Goal: Information Seeking & Learning: Learn about a topic

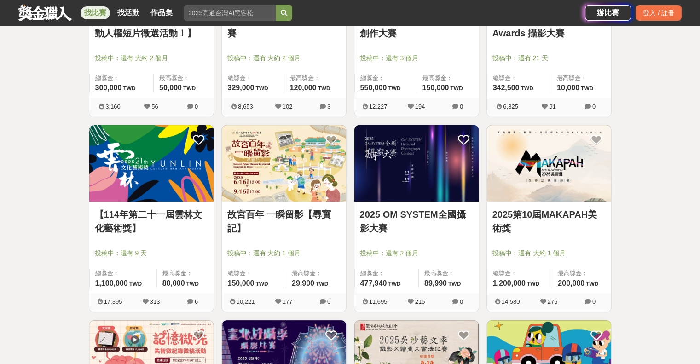
scroll to position [322, 0]
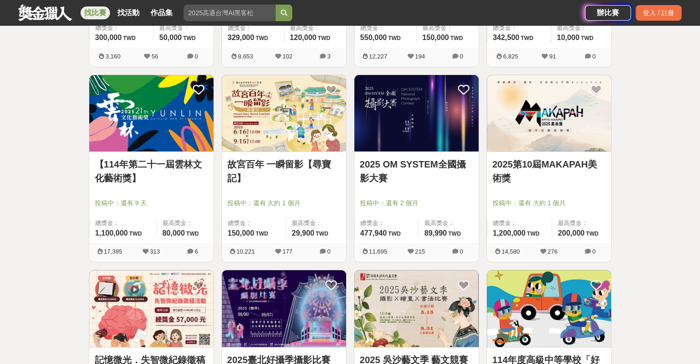
drag, startPoint x: 297, startPoint y: 171, endPoint x: 316, endPoint y: 176, distance: 20.1
click at [316, 176] on link "故宮百年 一瞬留影【尋寶記】" at bounding box center [283, 171] width 113 height 28
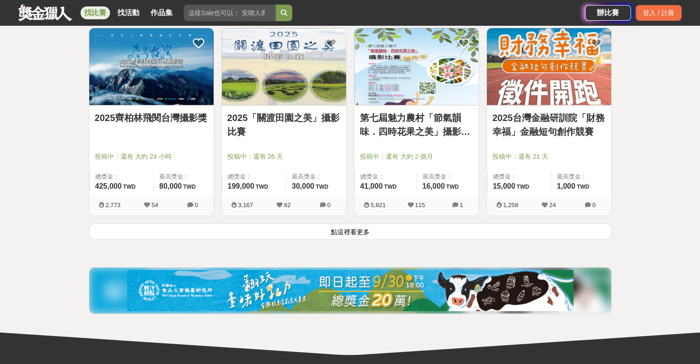
scroll to position [1242, 0]
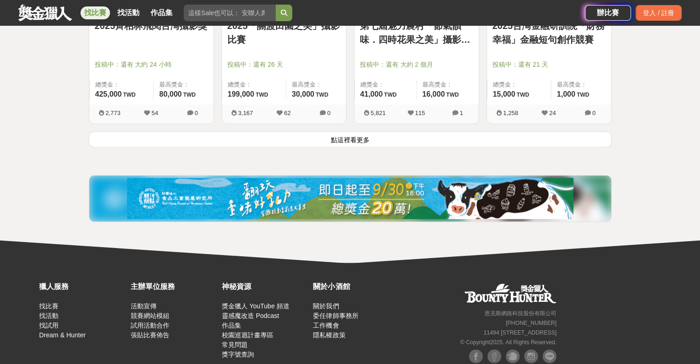
click at [374, 141] on button "點這裡看更多" at bounding box center [350, 139] width 523 height 16
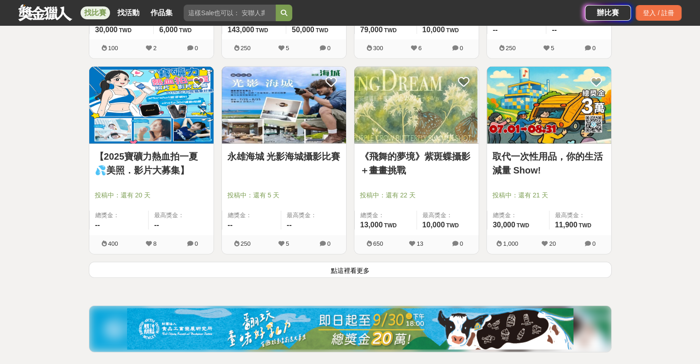
scroll to position [2300, 0]
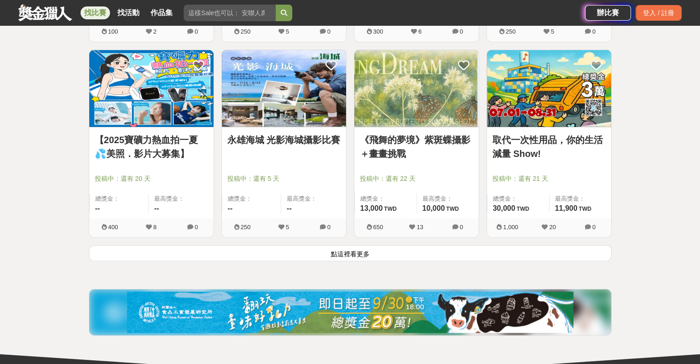
click at [377, 247] on button "點這裡看更多" at bounding box center [350, 253] width 523 height 16
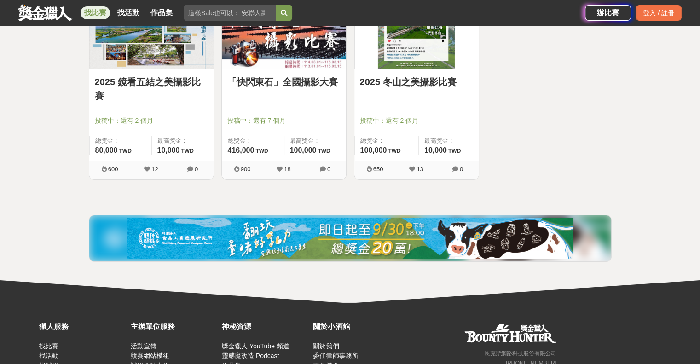
scroll to position [2806, 0]
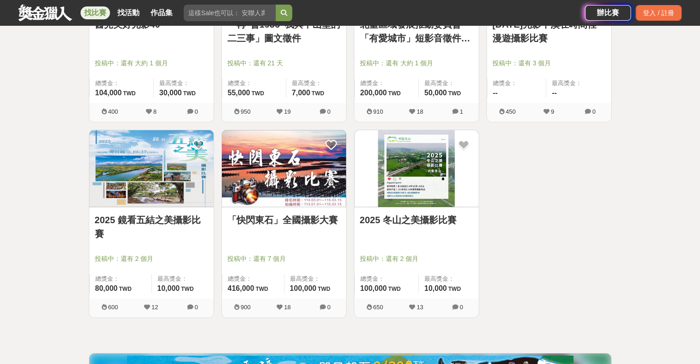
drag, startPoint x: 409, startPoint y: 208, endPoint x: 629, endPoint y: 184, distance: 222.2
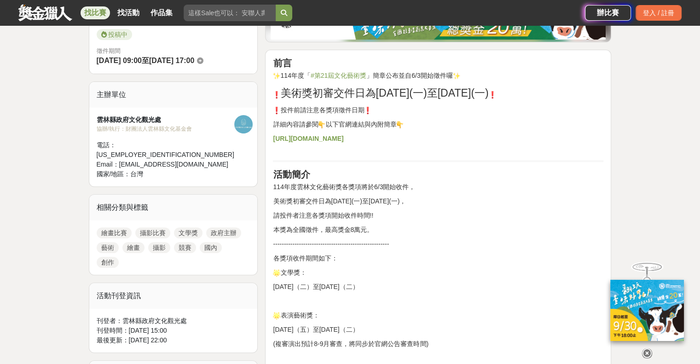
scroll to position [322, 0]
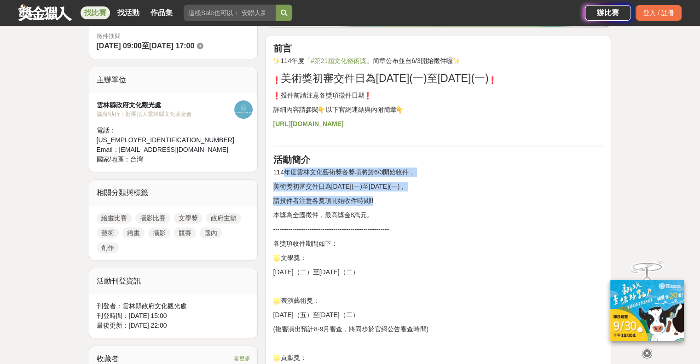
drag, startPoint x: 284, startPoint y: 168, endPoint x: 431, endPoint y: 202, distance: 151.0
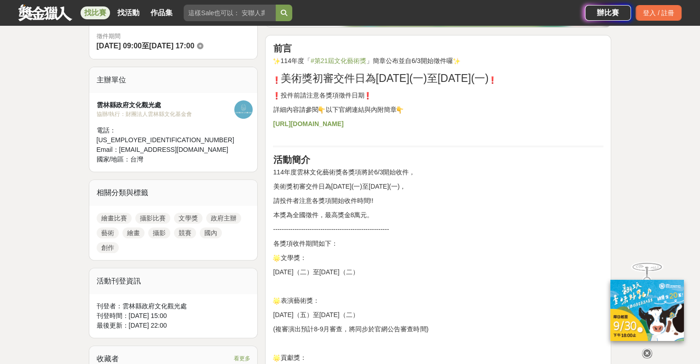
click at [451, 216] on p "本獎為全國徵件，最高獎金8萬元。" at bounding box center [438, 215] width 330 height 10
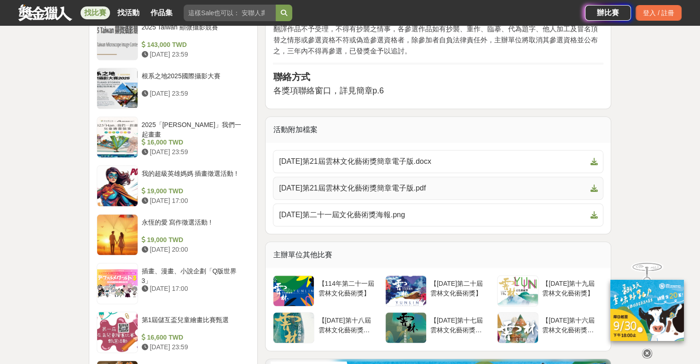
scroll to position [966, 0]
click at [368, 184] on span "114年第21屆雲林文化藝術獎簡章電子版.pdf" at bounding box center [432, 187] width 307 height 11
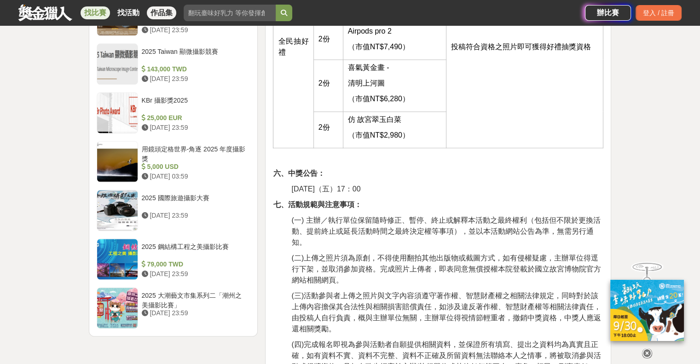
scroll to position [1242, 0]
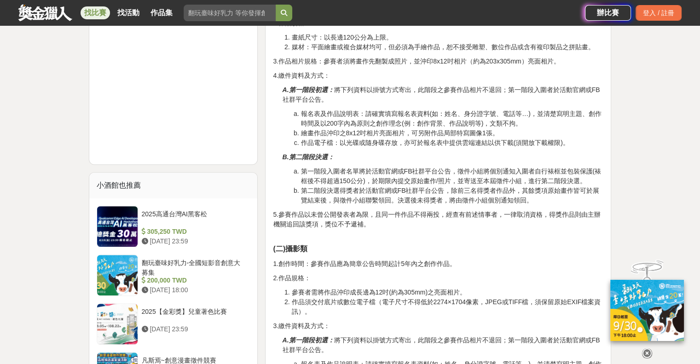
scroll to position [644, 0]
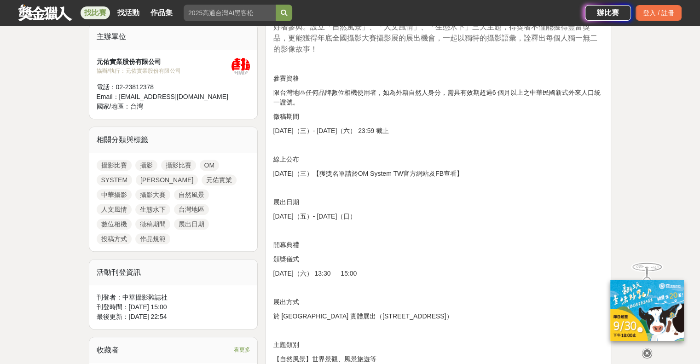
scroll to position [276, 0]
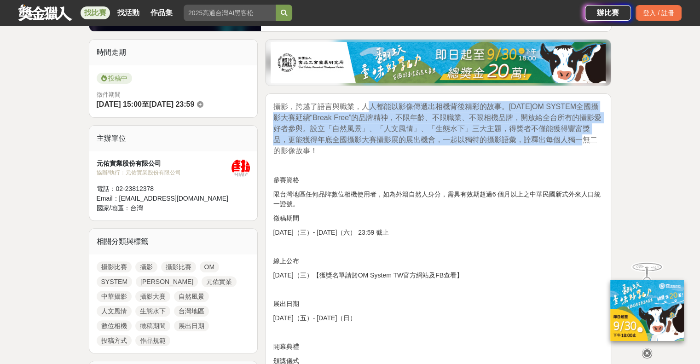
drag, startPoint x: 367, startPoint y: 98, endPoint x: 560, endPoint y: 144, distance: 198.1
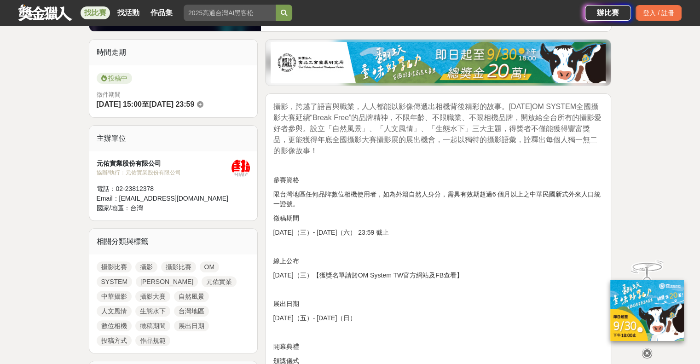
click at [502, 161] on p at bounding box center [438, 166] width 330 height 10
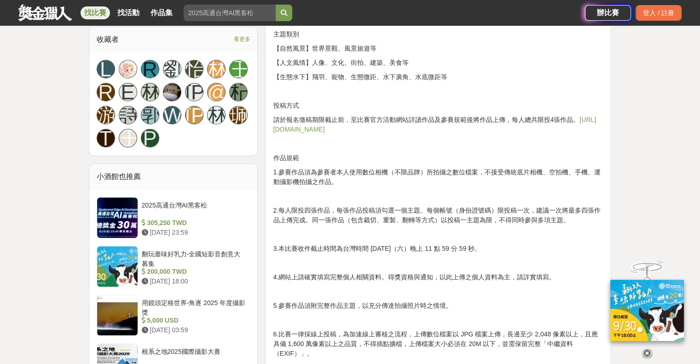
scroll to position [690, 0]
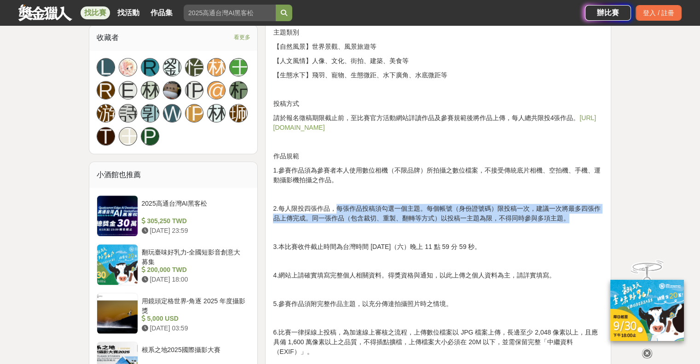
drag, startPoint x: 427, startPoint y: 212, endPoint x: 515, endPoint y: 236, distance: 91.0
click at [565, 219] on p "2.每人限投四張作品，每張作品投稿須勾選一個主題。每個帳號（身份證號碼）限投稿一次，建議一次將最多四張作品上傳完成。同一張作品（包含裁切、重製、翻轉等方式）以…" at bounding box center [438, 213] width 330 height 19
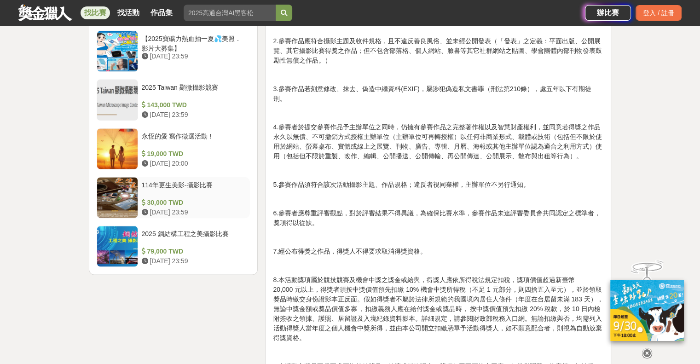
scroll to position [1334, 0]
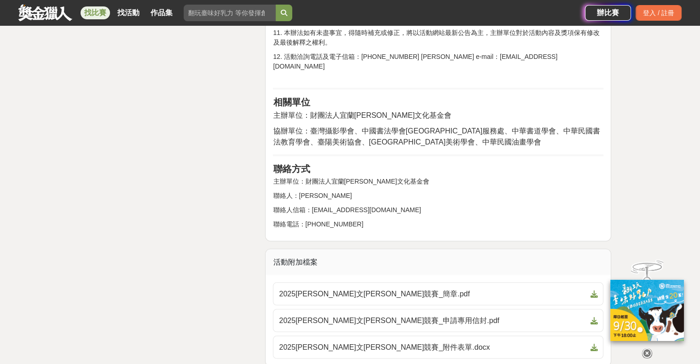
scroll to position [1932, 0]
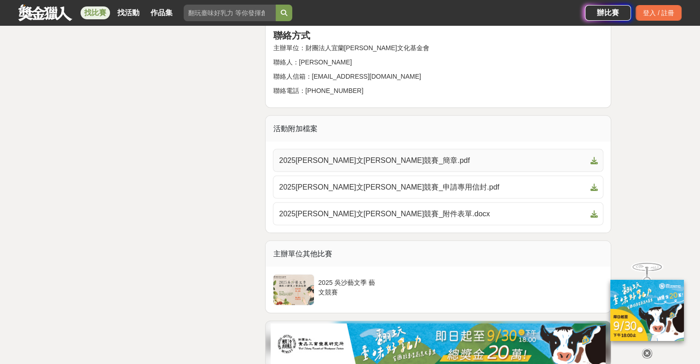
click at [366, 155] on span "2025吳沙藝文季藝文競賽_簡章.pdf" at bounding box center [432, 160] width 307 height 11
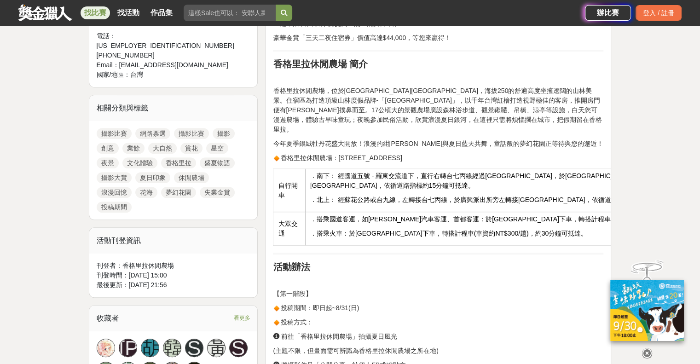
scroll to position [460, 0]
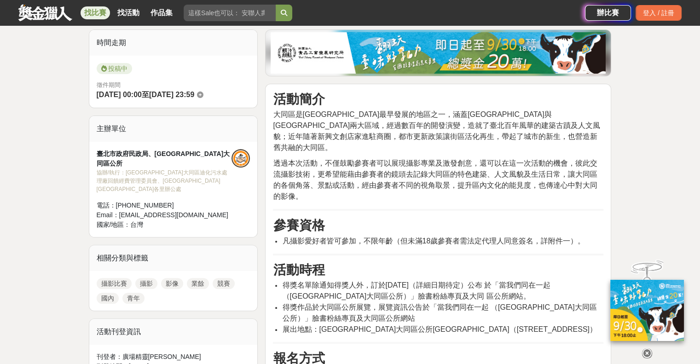
scroll to position [230, 0]
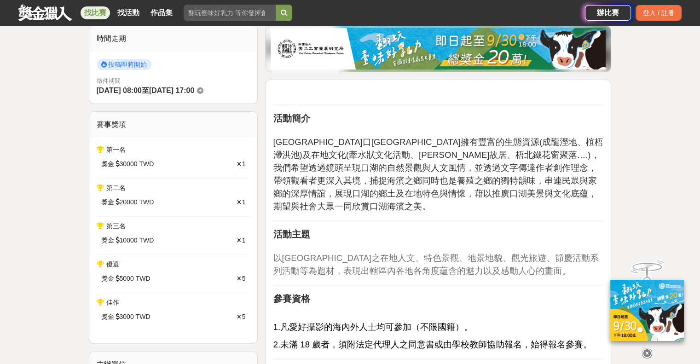
scroll to position [460, 0]
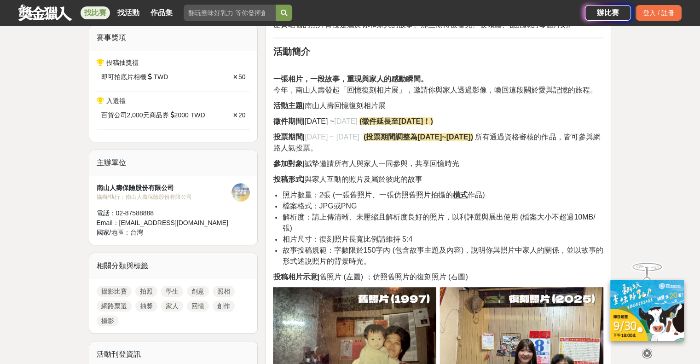
scroll to position [460, 0]
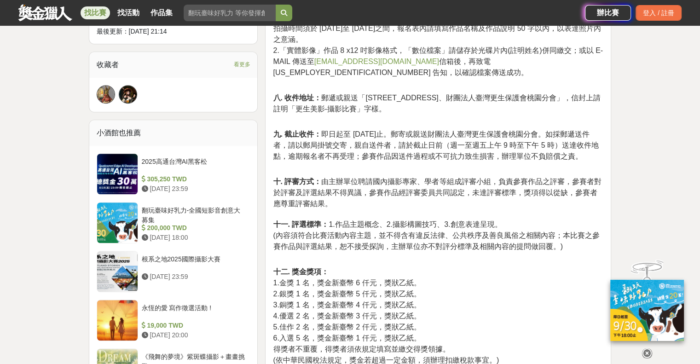
scroll to position [644, 0]
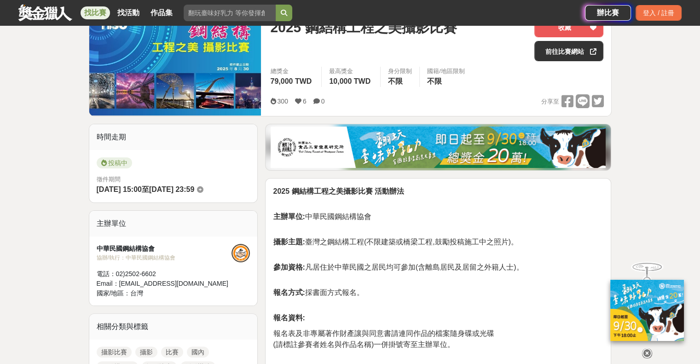
scroll to position [92, 0]
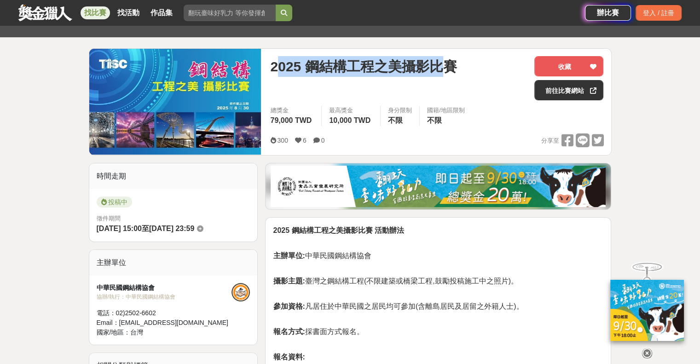
drag, startPoint x: 275, startPoint y: 66, endPoint x: 438, endPoint y: 72, distance: 162.5
click at [438, 72] on span "2025 鋼結構工程之美攝影比賽" at bounding box center [363, 66] width 186 height 21
click at [324, 70] on span "2025 鋼結構工程之美攝影比賽" at bounding box center [363, 66] width 186 height 21
click at [291, 69] on span "2025 鋼結構工程之美攝影比賽" at bounding box center [363, 66] width 186 height 21
drag, startPoint x: 275, startPoint y: 68, endPoint x: 459, endPoint y: 70, distance: 184.5
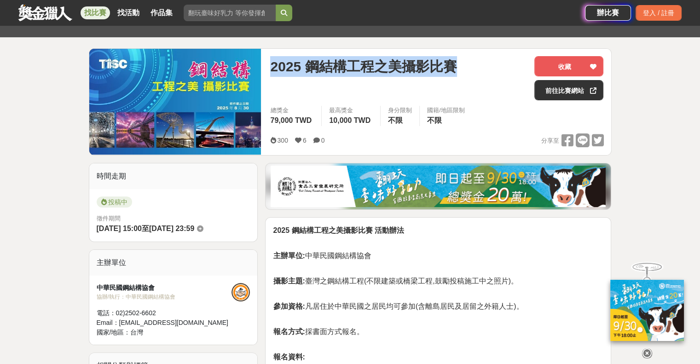
click at [459, 70] on div "2025 鋼結構工程之美攝影比賽 收藏 前往比賽網站 總獎金 79,000 TWD 最高獎金 10,000 TWD 身分限制 不限 國籍/地區限制 不限 30…" at bounding box center [437, 102] width 348 height 106
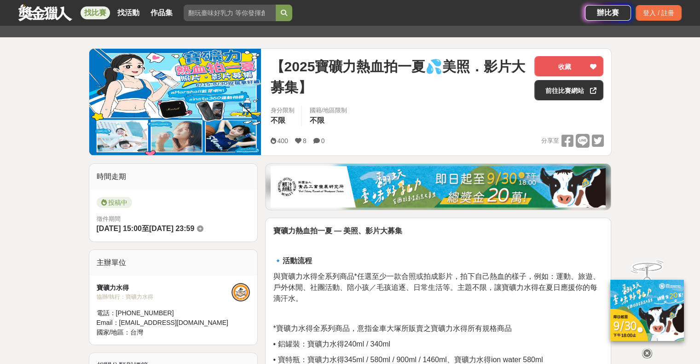
scroll to position [92, 0]
click at [576, 90] on link "前往比賽網站" at bounding box center [568, 90] width 69 height 20
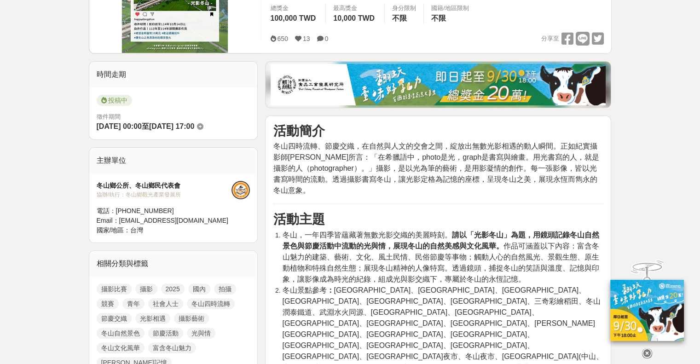
scroll to position [276, 0]
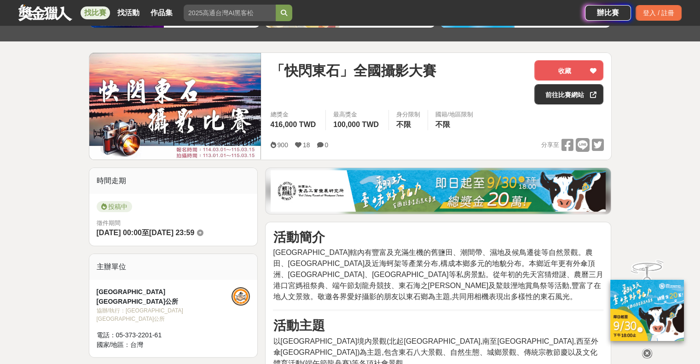
scroll to position [184, 0]
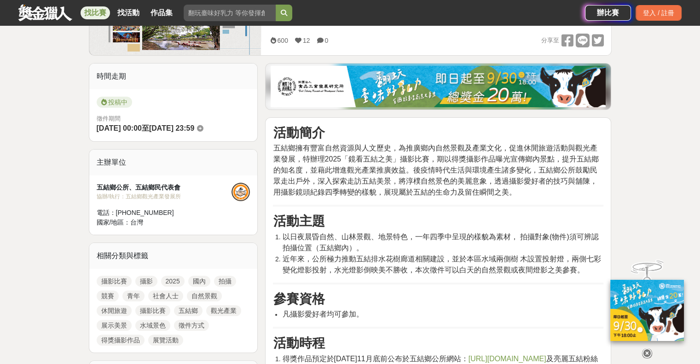
scroll to position [414, 0]
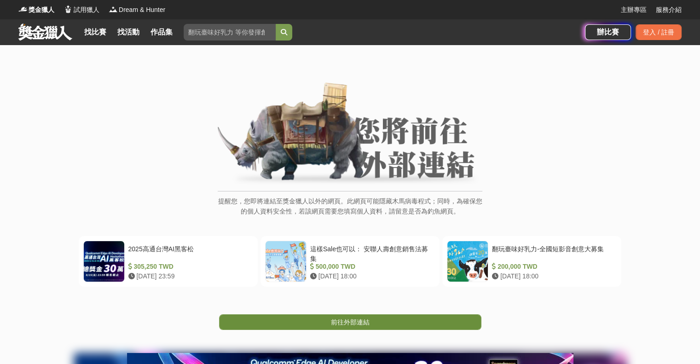
click at [353, 321] on span "前往外部連結" at bounding box center [350, 321] width 39 height 7
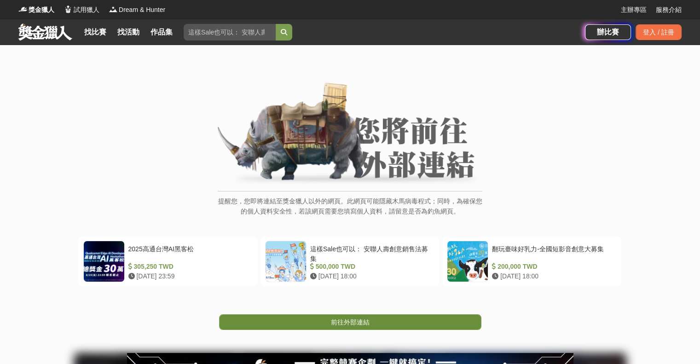
click at [333, 323] on span "前往外部連結" at bounding box center [350, 321] width 39 height 7
